Goal: Information Seeking & Learning: Learn about a topic

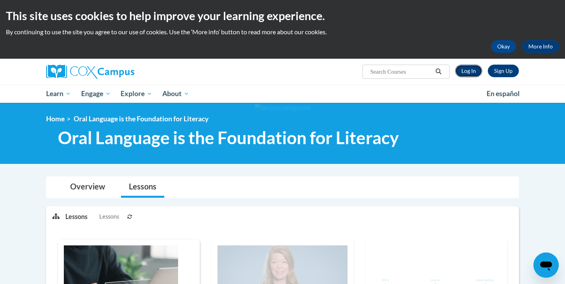
click at [462, 73] on link "Log In" at bounding box center [468, 71] width 27 height 13
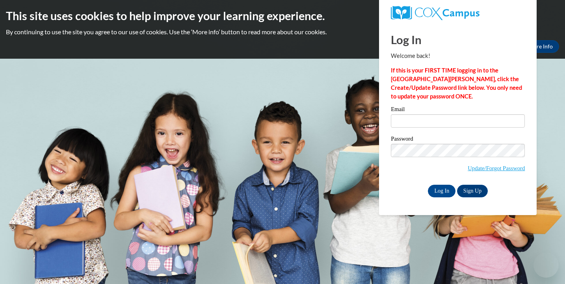
type input "llpierce07@gmail.com"
click at [438, 191] on input "Log In" at bounding box center [442, 191] width 28 height 13
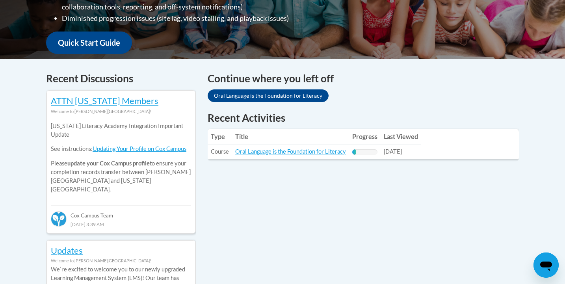
scroll to position [230, 0]
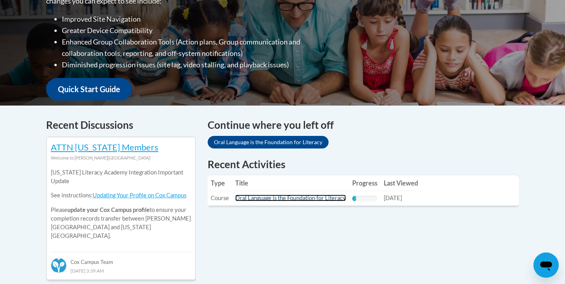
click at [335, 197] on link "Oral Language is the Foundation for Literacy" at bounding box center [290, 198] width 111 height 7
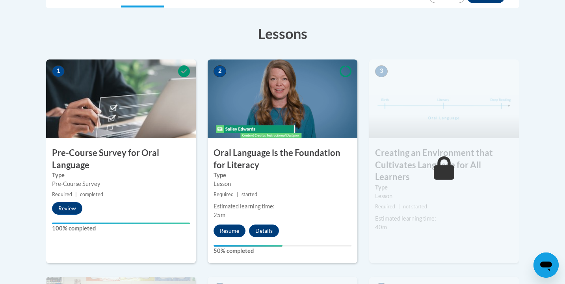
scroll to position [206, 0]
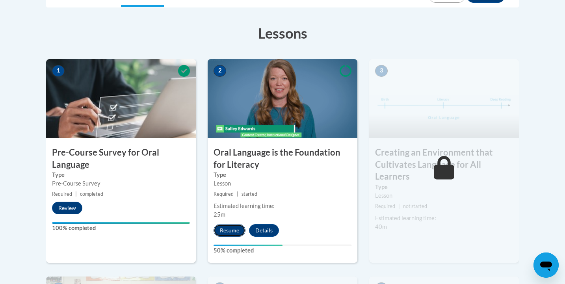
click at [237, 229] on button "Resume" at bounding box center [229, 230] width 32 height 13
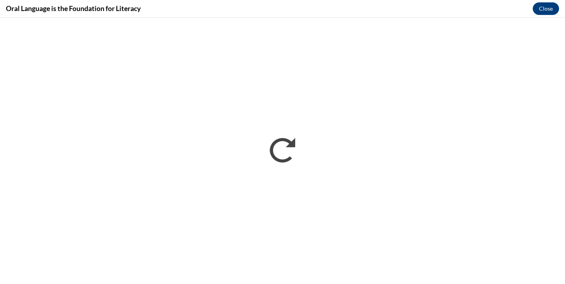
scroll to position [0, 0]
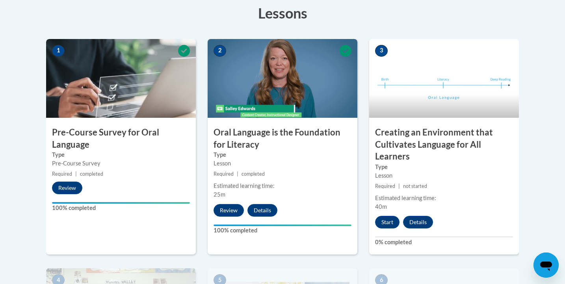
scroll to position [237, 0]
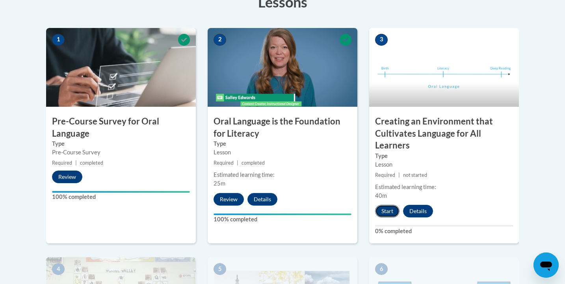
click at [387, 215] on button "Start" at bounding box center [387, 211] width 24 height 13
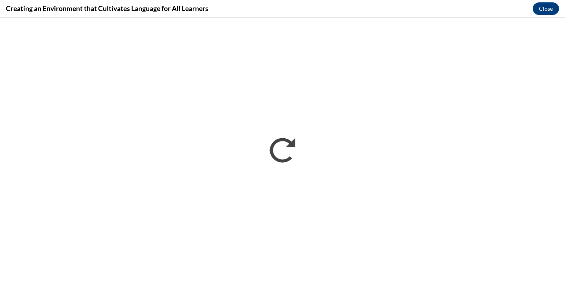
scroll to position [0, 0]
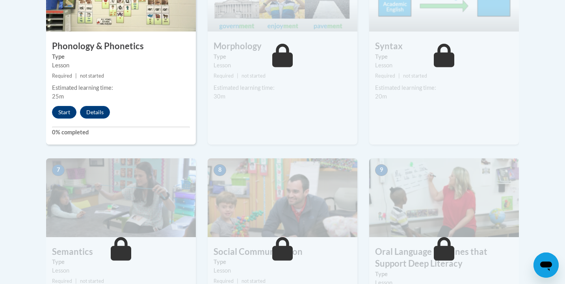
scroll to position [542, 0]
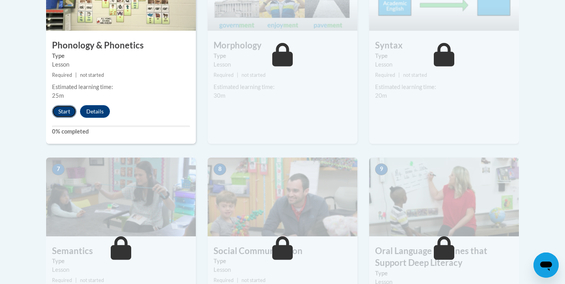
click at [69, 106] on button "Start" at bounding box center [64, 111] width 24 height 13
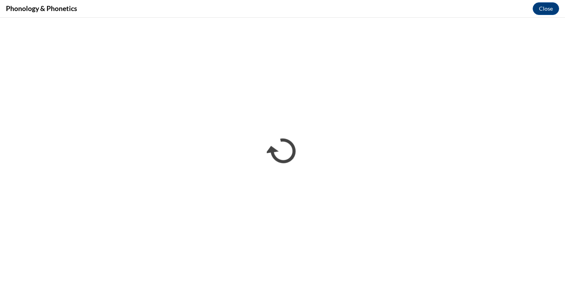
scroll to position [0, 0]
